Goal: Task Accomplishment & Management: Use online tool/utility

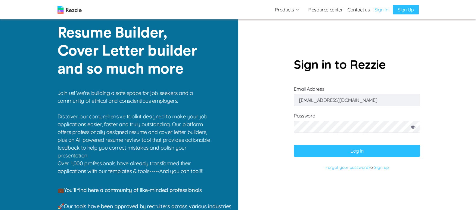
click at [329, 153] on button "Log In" at bounding box center [357, 151] width 126 height 12
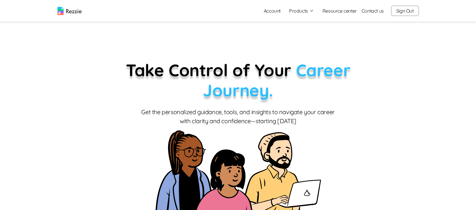
click at [309, 11] on button "Products" at bounding box center [301, 10] width 25 height 7
click at [311, 35] on link "AI Resume Review" at bounding box center [308, 35] width 74 height 12
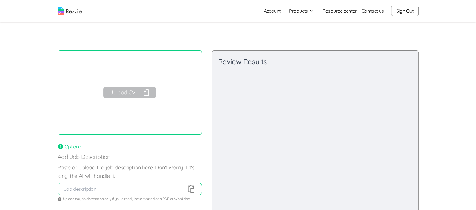
click at [129, 92] on button "Upload CV" at bounding box center [129, 92] width 52 height 11
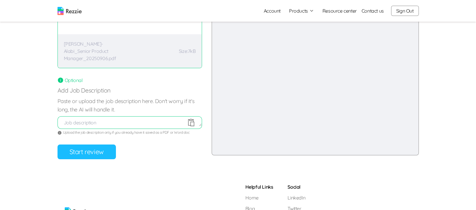
scroll to position [68, 0]
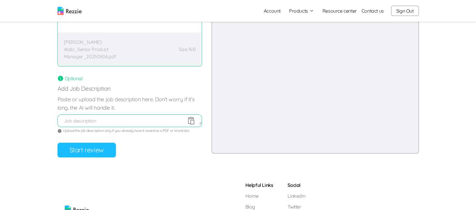
click at [110, 150] on button "Start review" at bounding box center [86, 150] width 58 height 15
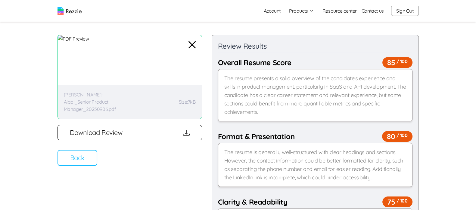
scroll to position [17, 0]
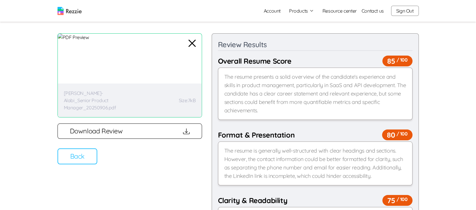
click at [70, 161] on button "Back" at bounding box center [77, 157] width 40 height 16
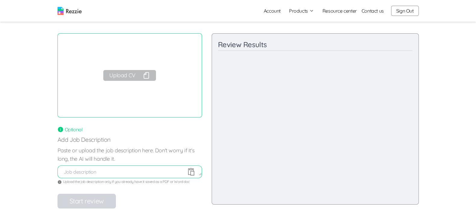
click at [407, 11] on button "Sign Out" at bounding box center [405, 11] width 28 height 10
